Goal: Navigation & Orientation: Go to known website

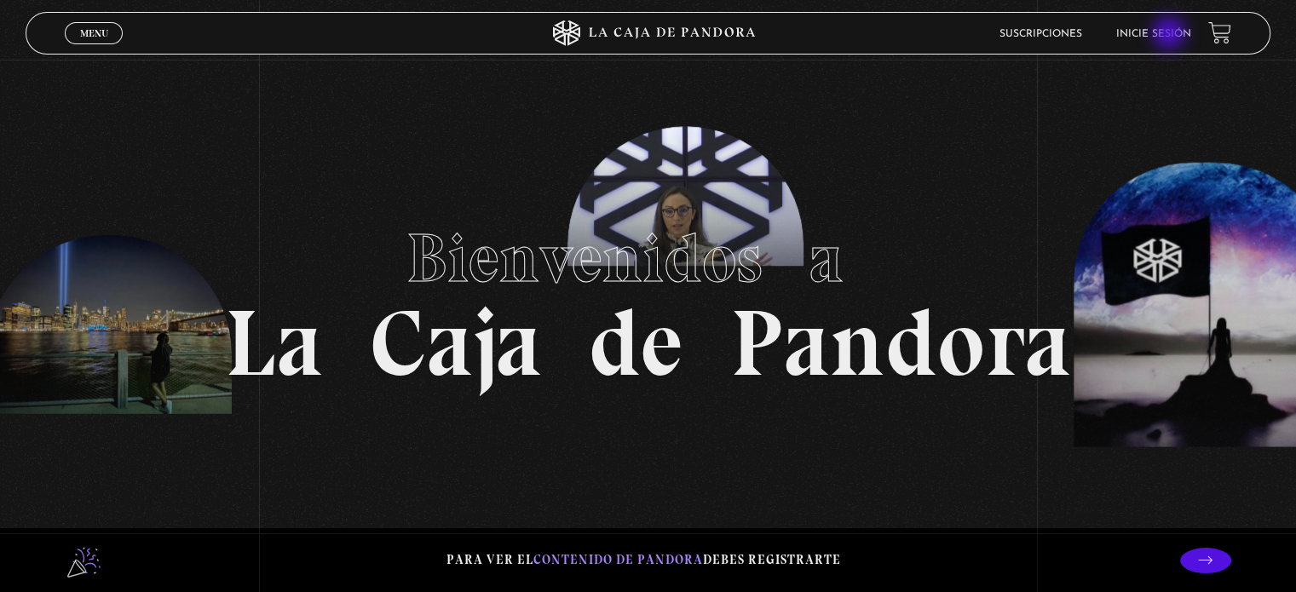
click at [1171, 35] on link "Inicie sesión" at bounding box center [1154, 34] width 75 height 10
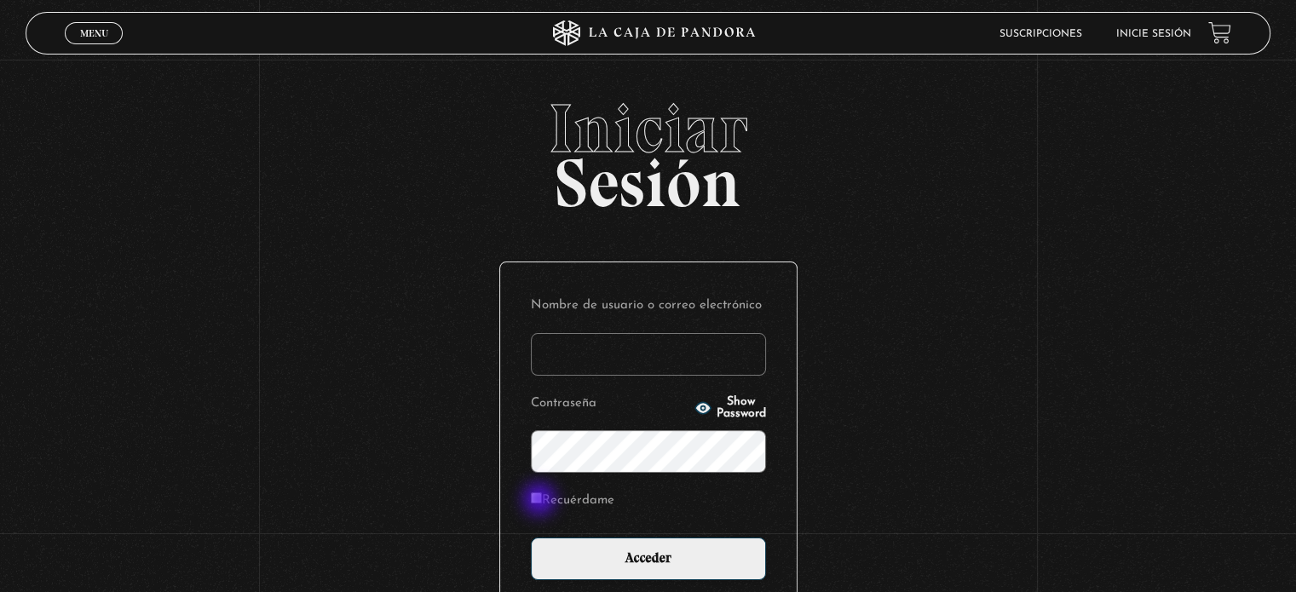
type input "tifmorales21@gmail.com"
click at [541, 501] on input "Recuérdame" at bounding box center [536, 498] width 11 height 11
checkbox input "true"
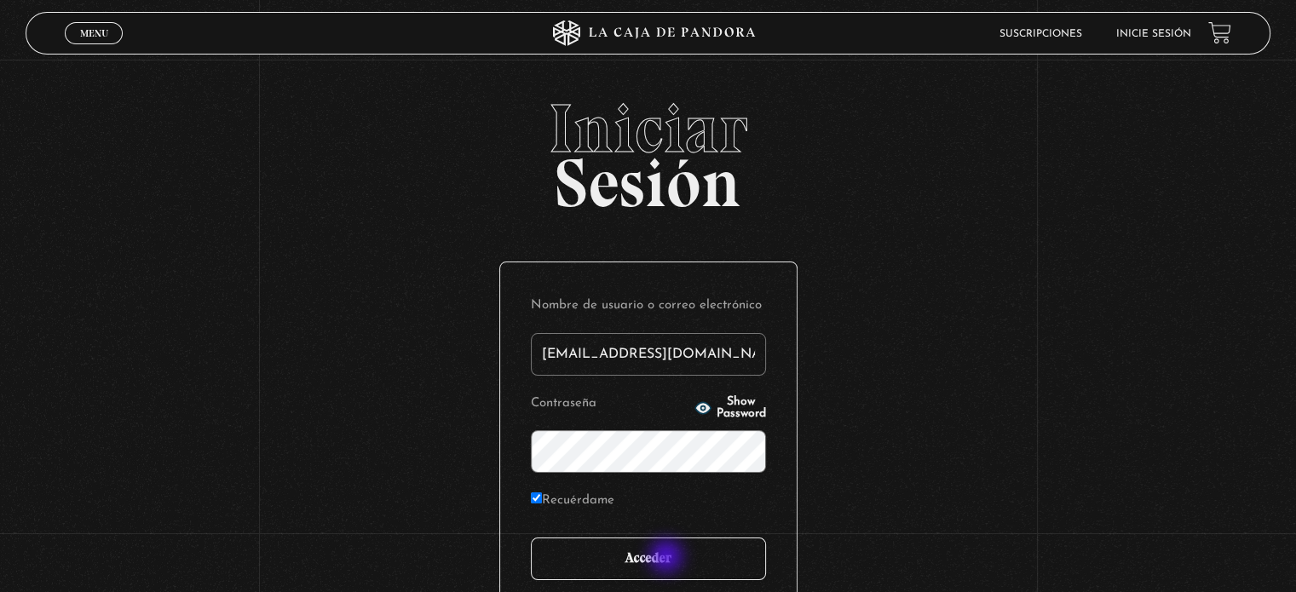
click at [668, 558] on input "Acceder" at bounding box center [648, 559] width 235 height 43
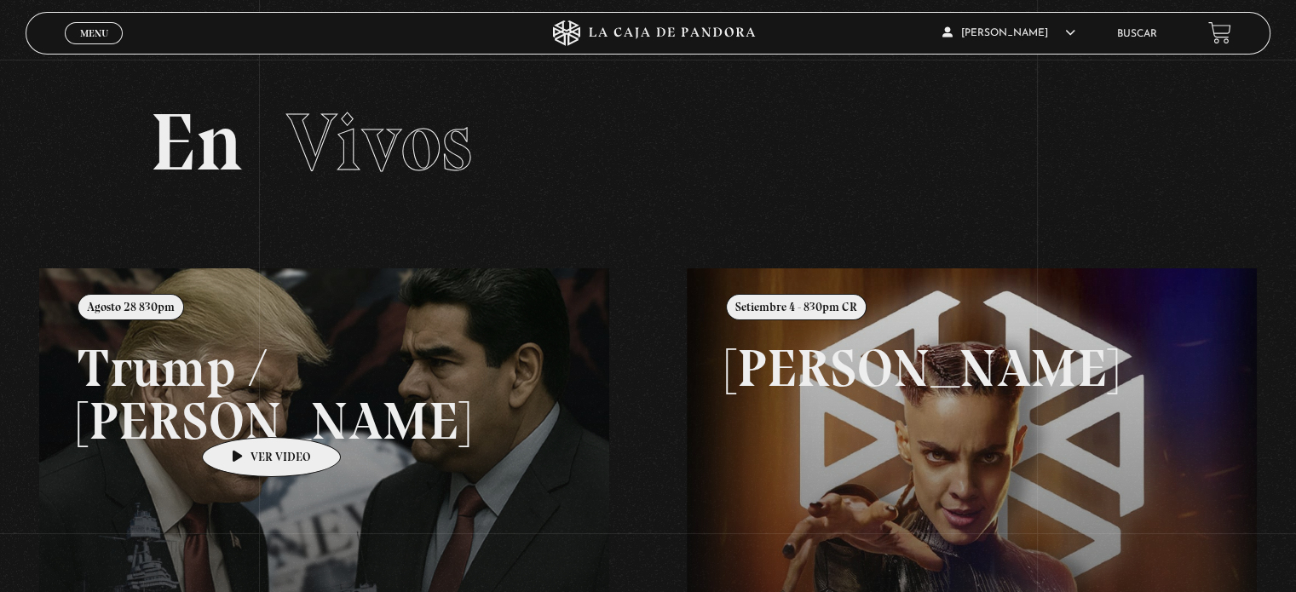
click at [245, 412] on link at bounding box center [687, 564] width 1296 height 592
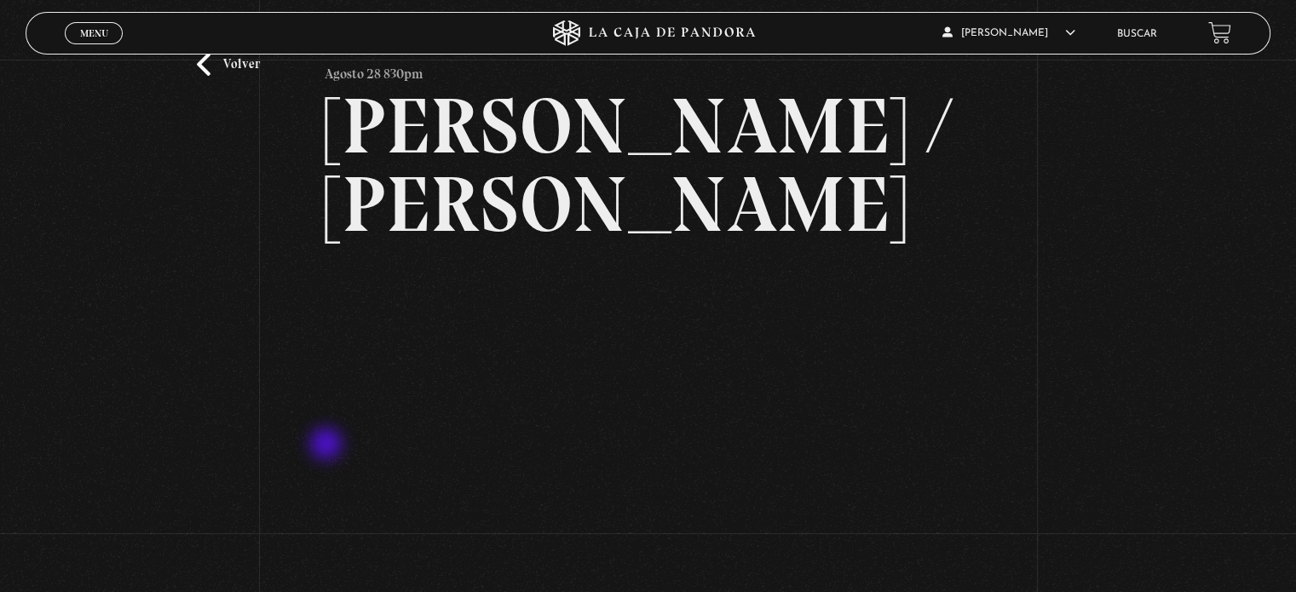
scroll to position [54, 0]
